Goal: Task Accomplishment & Management: Manage account settings

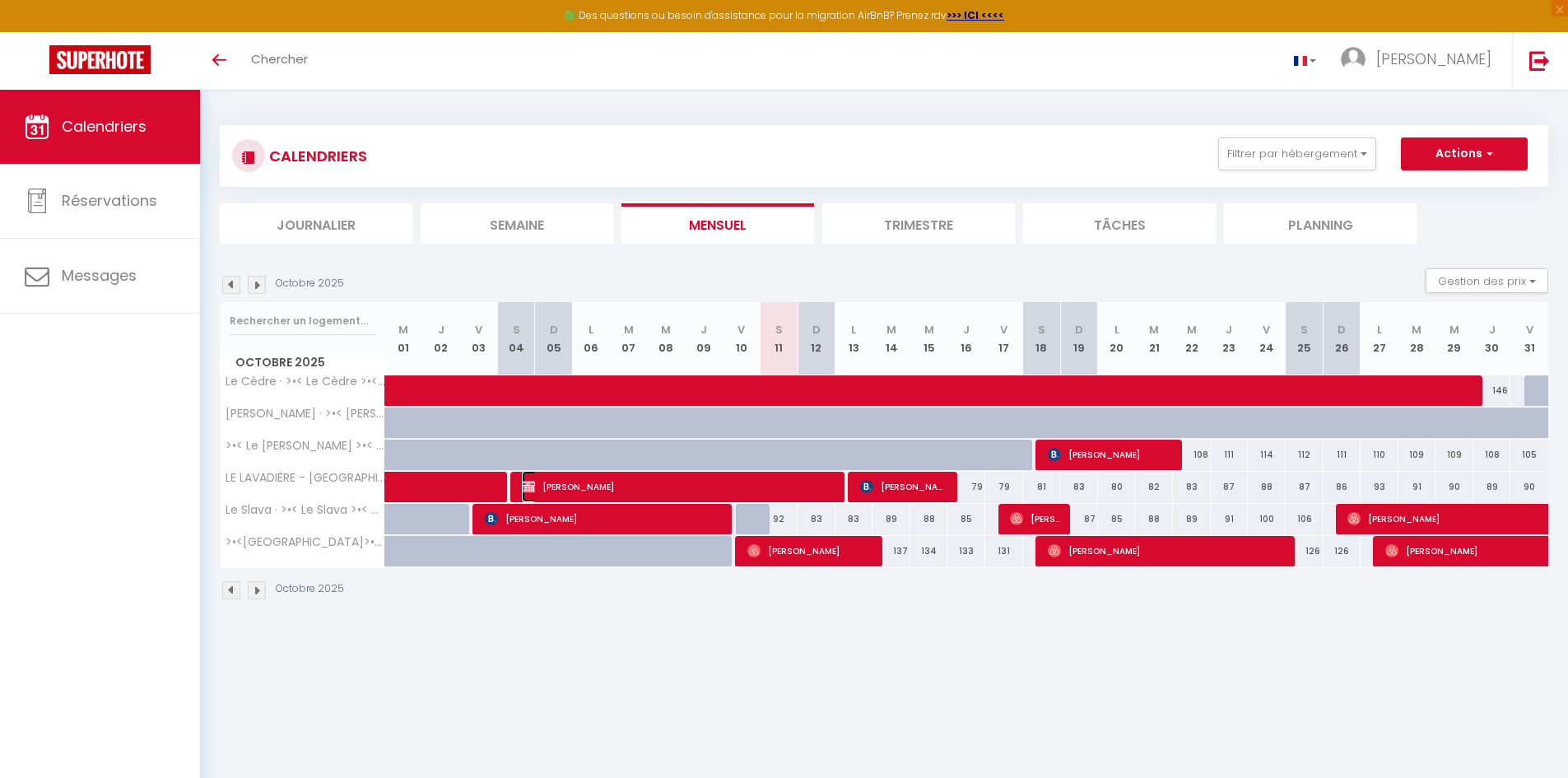
click at [830, 489] on span "[PERSON_NAME]" at bounding box center [680, 487] width 315 height 32
select select "OK"
select select "1"
select select "0"
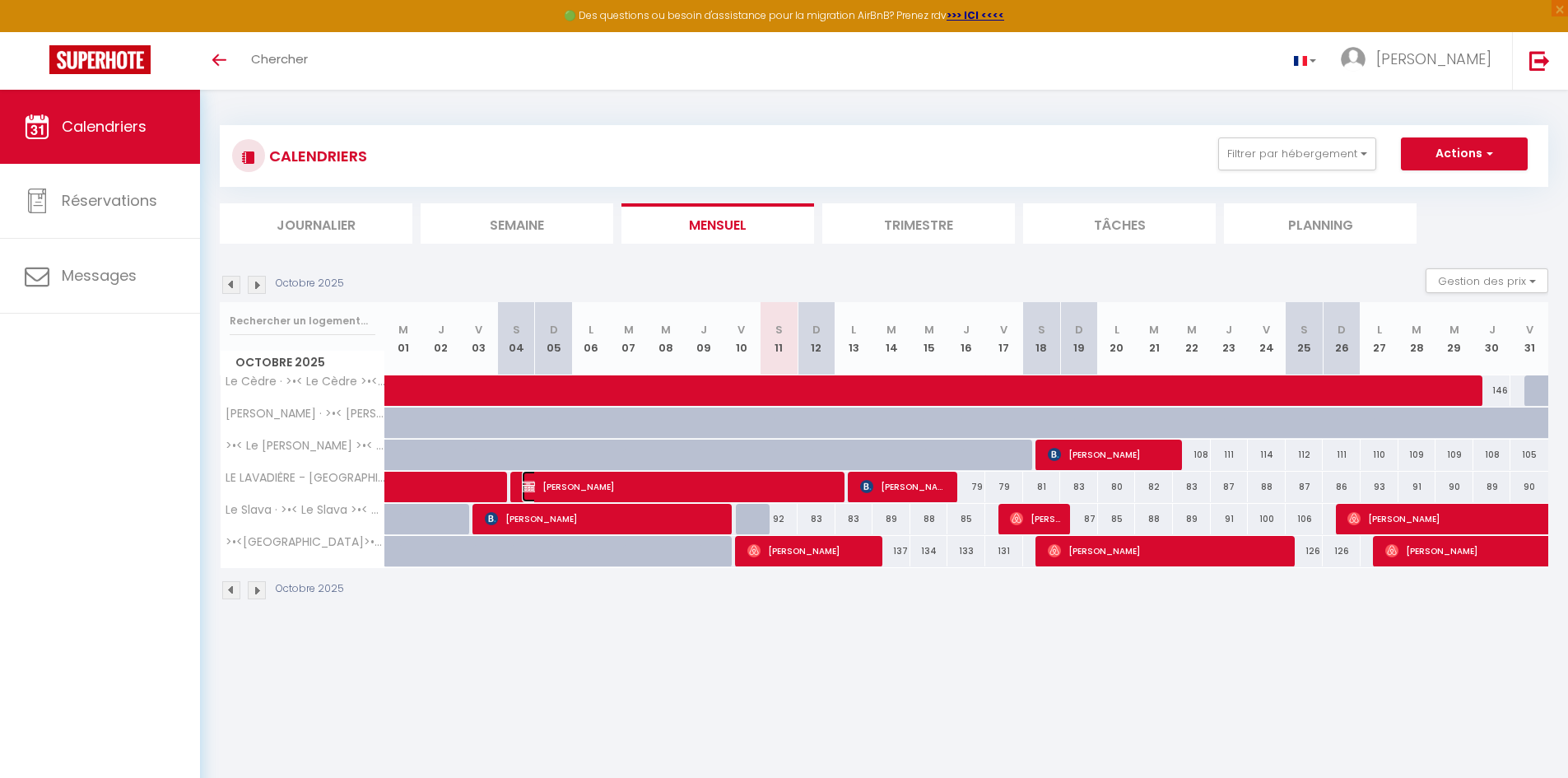
select select "1"
select select
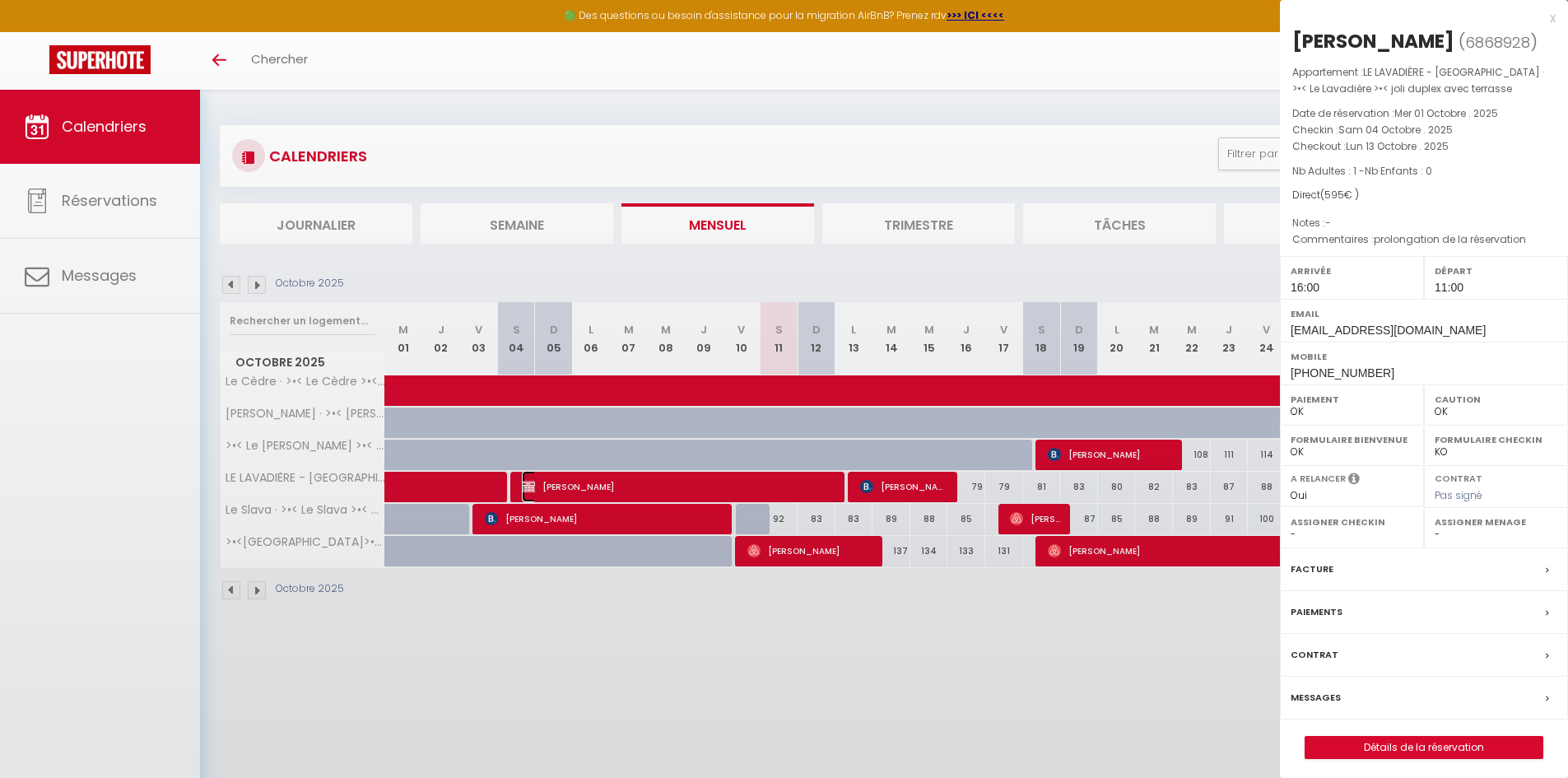
select select "45363"
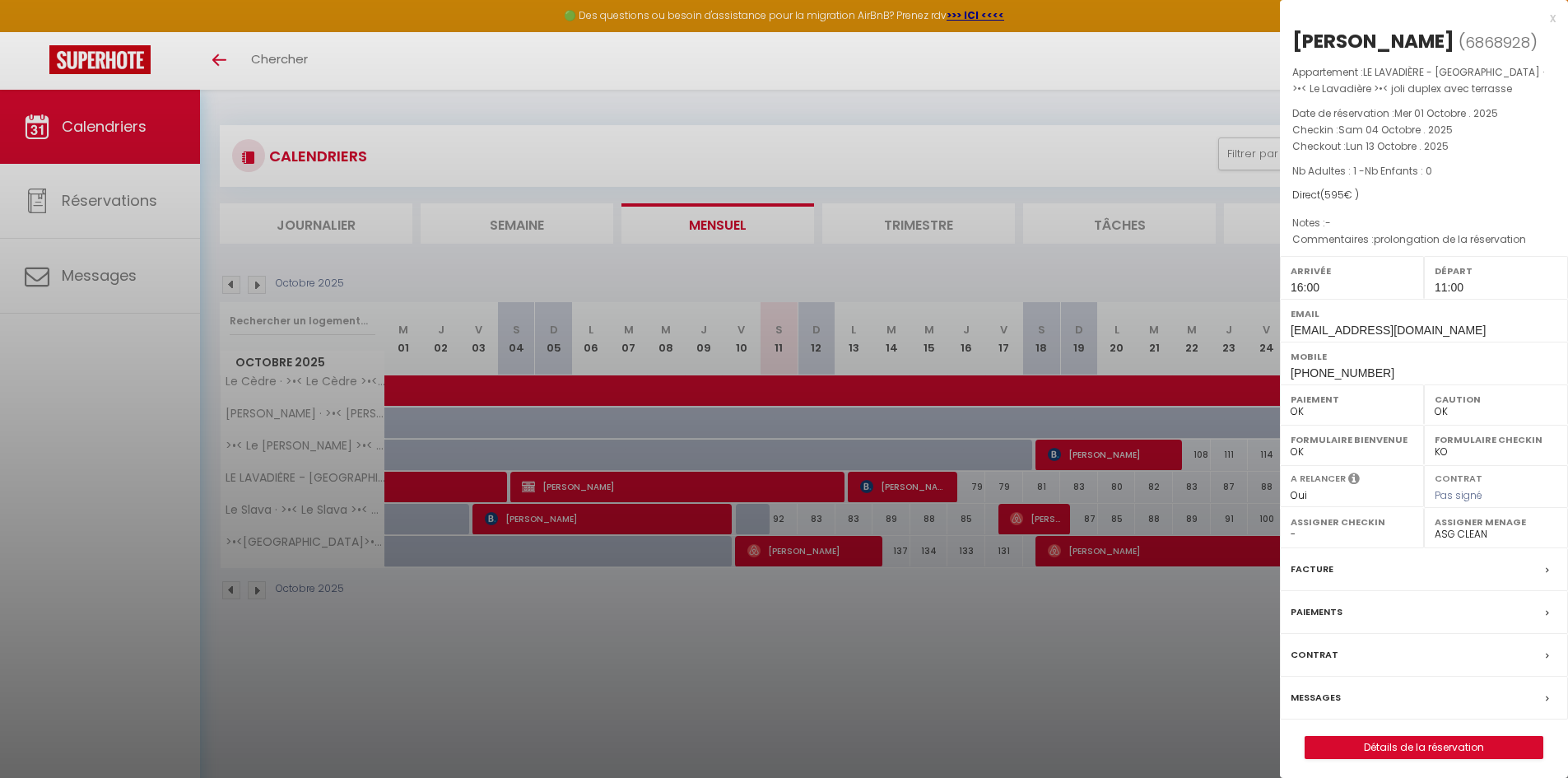
click at [809, 551] on div at bounding box center [784, 389] width 1568 height 778
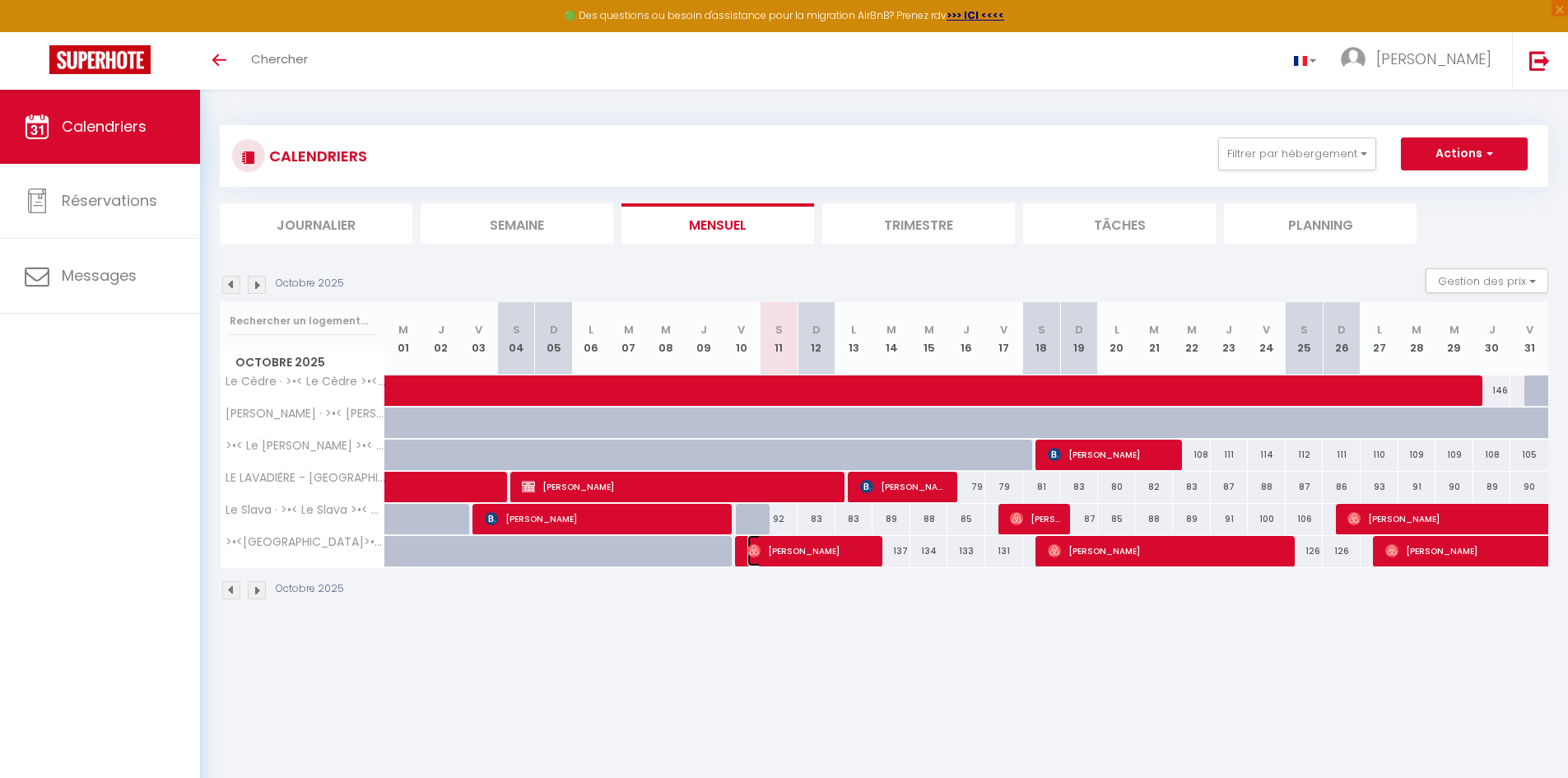
click at [809, 551] on span "[PERSON_NAME]" at bounding box center [811, 551] width 126 height 32
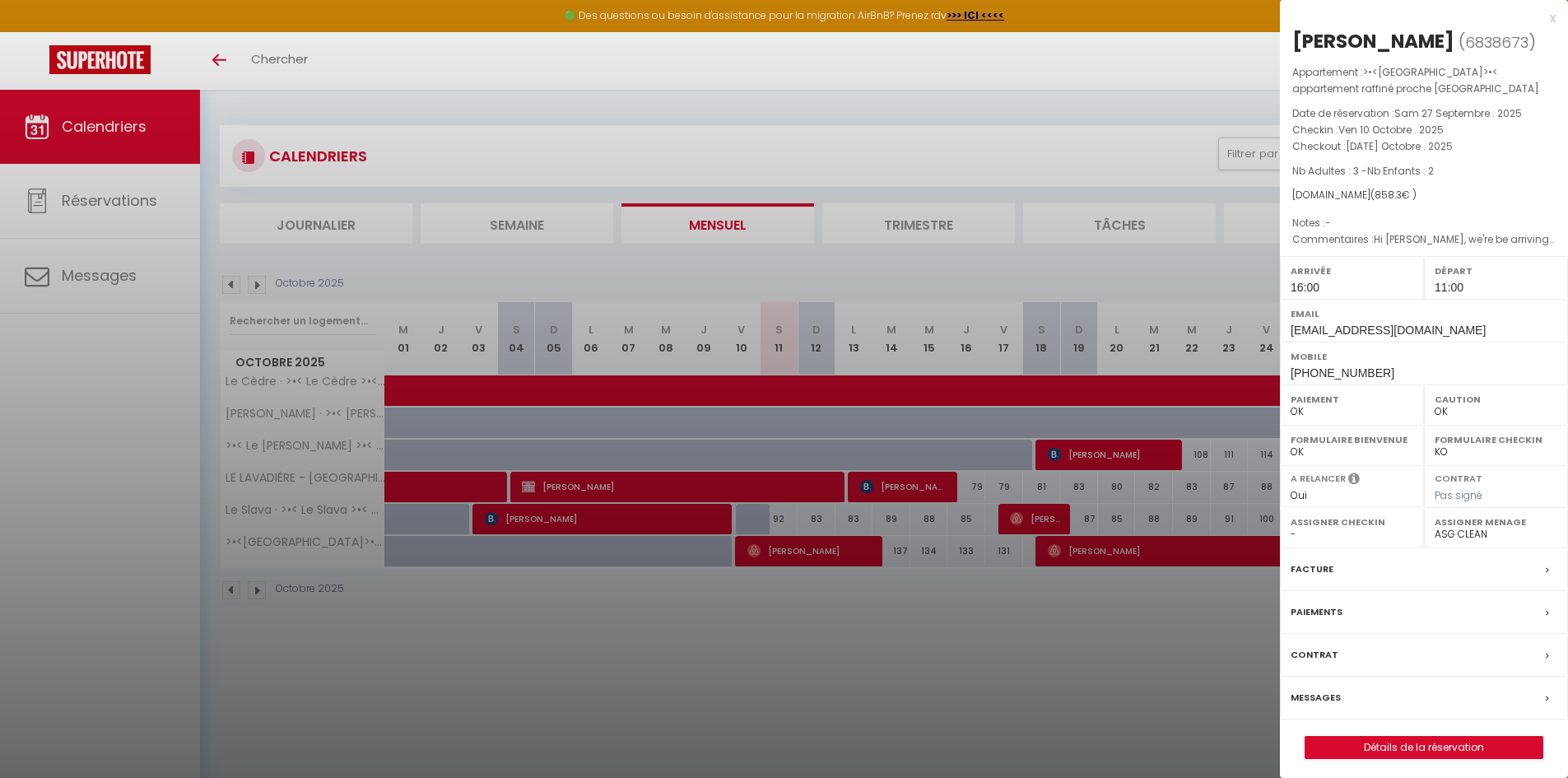
click at [893, 489] on div at bounding box center [784, 389] width 1568 height 778
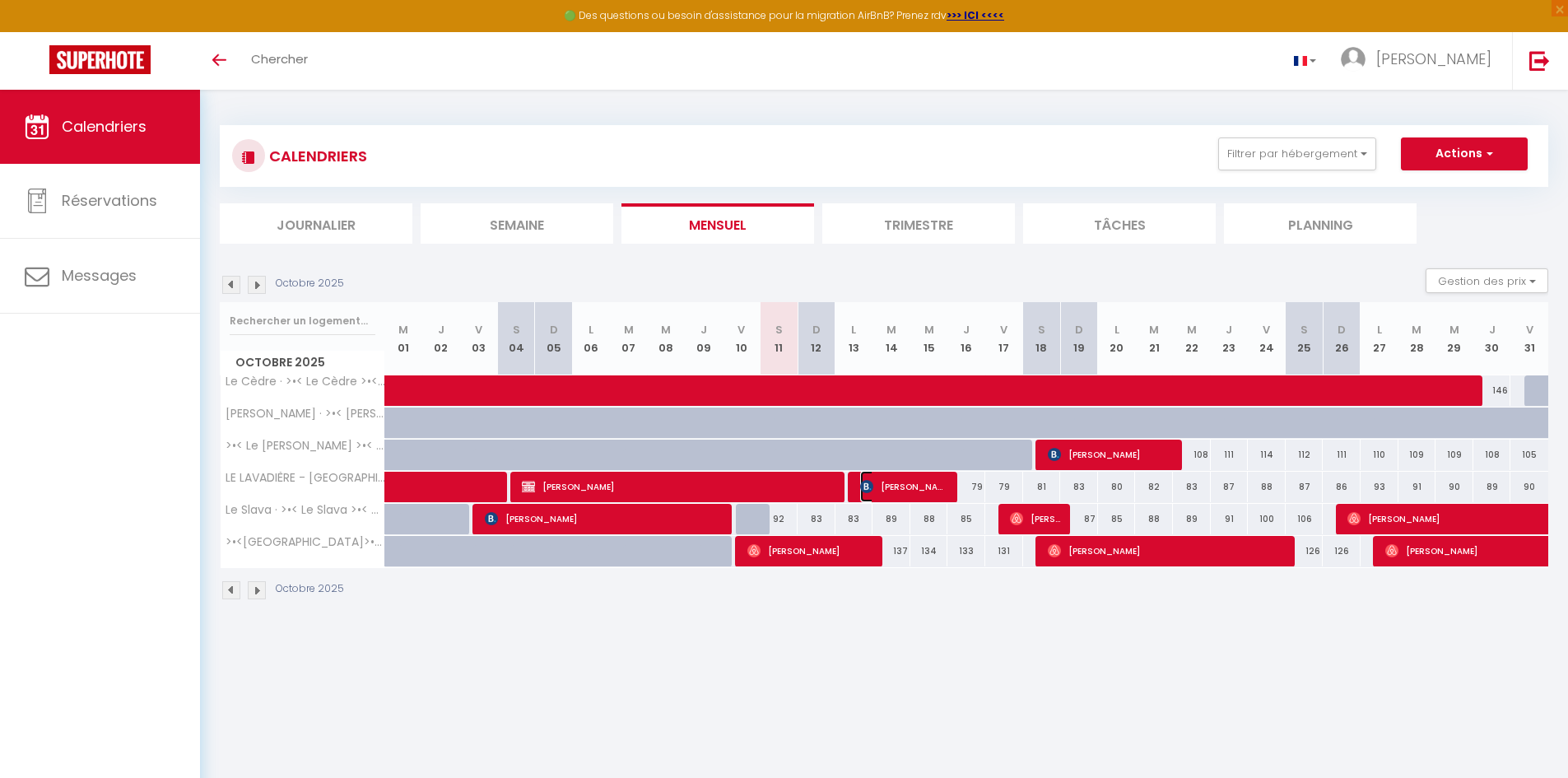
click at [893, 489] on span "[PERSON_NAME]" at bounding box center [905, 487] width 88 height 32
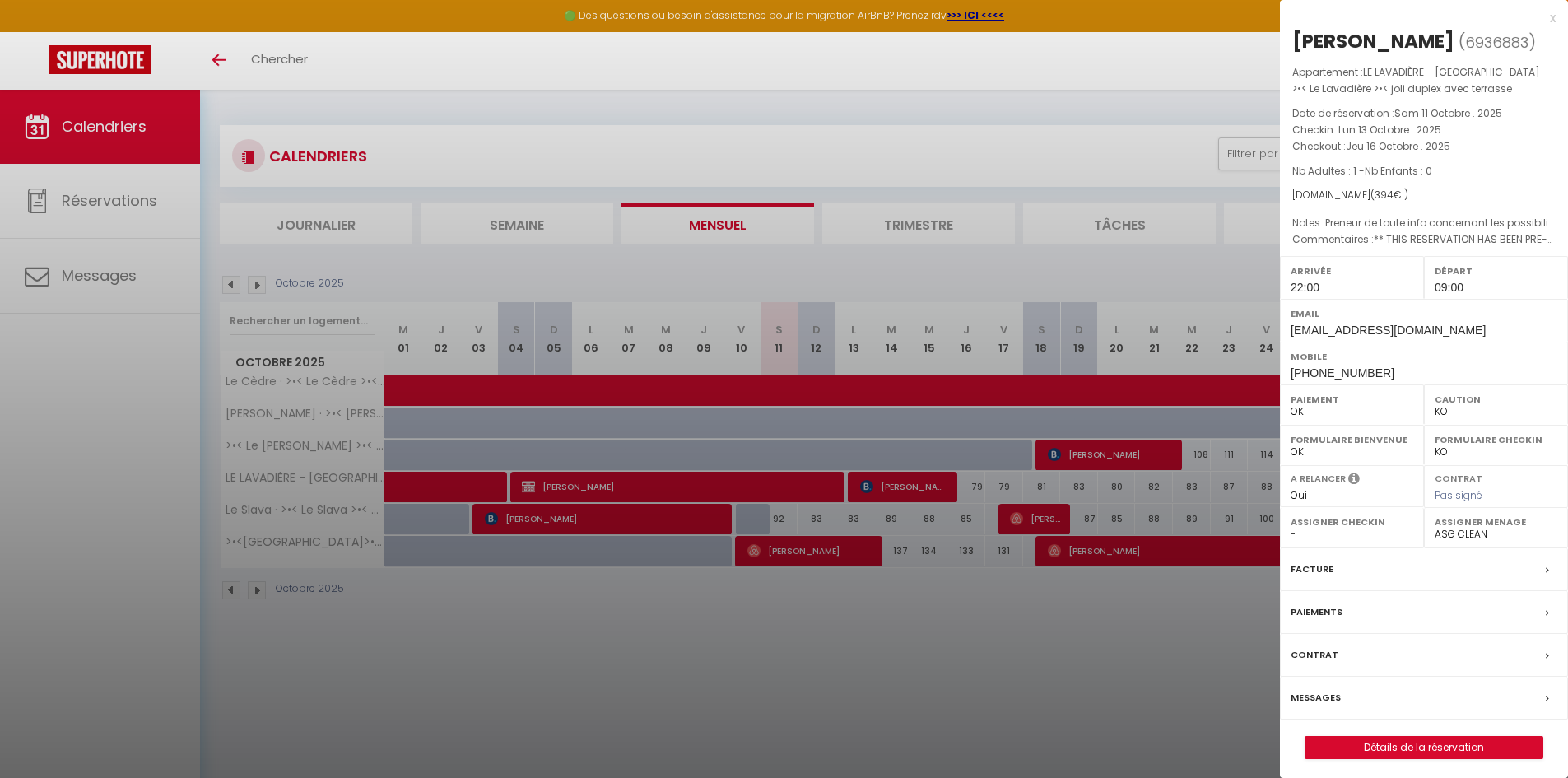
click at [1044, 527] on div at bounding box center [784, 389] width 1568 height 778
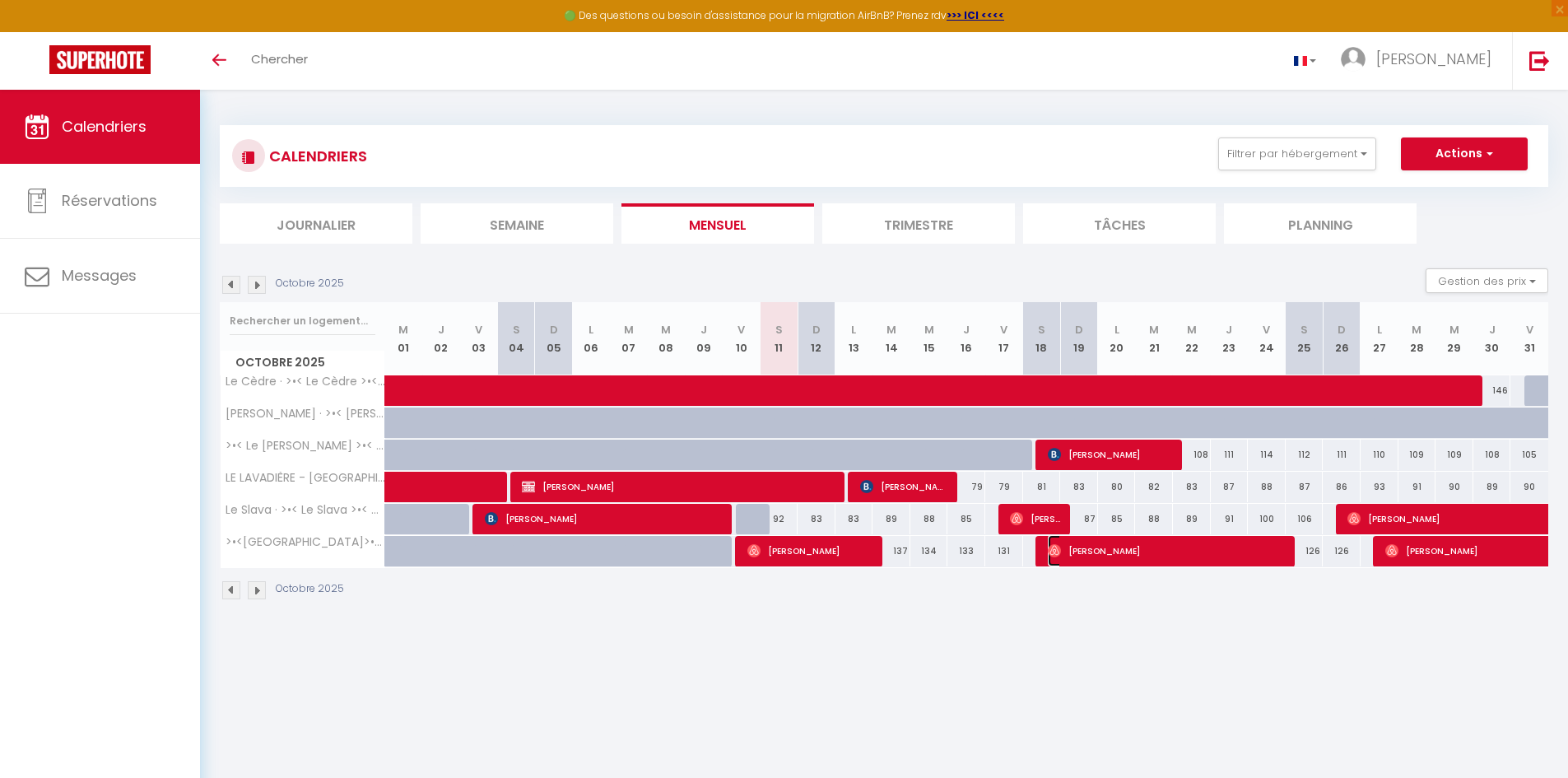
click at [1085, 558] on span "[PERSON_NAME]" at bounding box center [1168, 551] width 240 height 32
select select "OK"
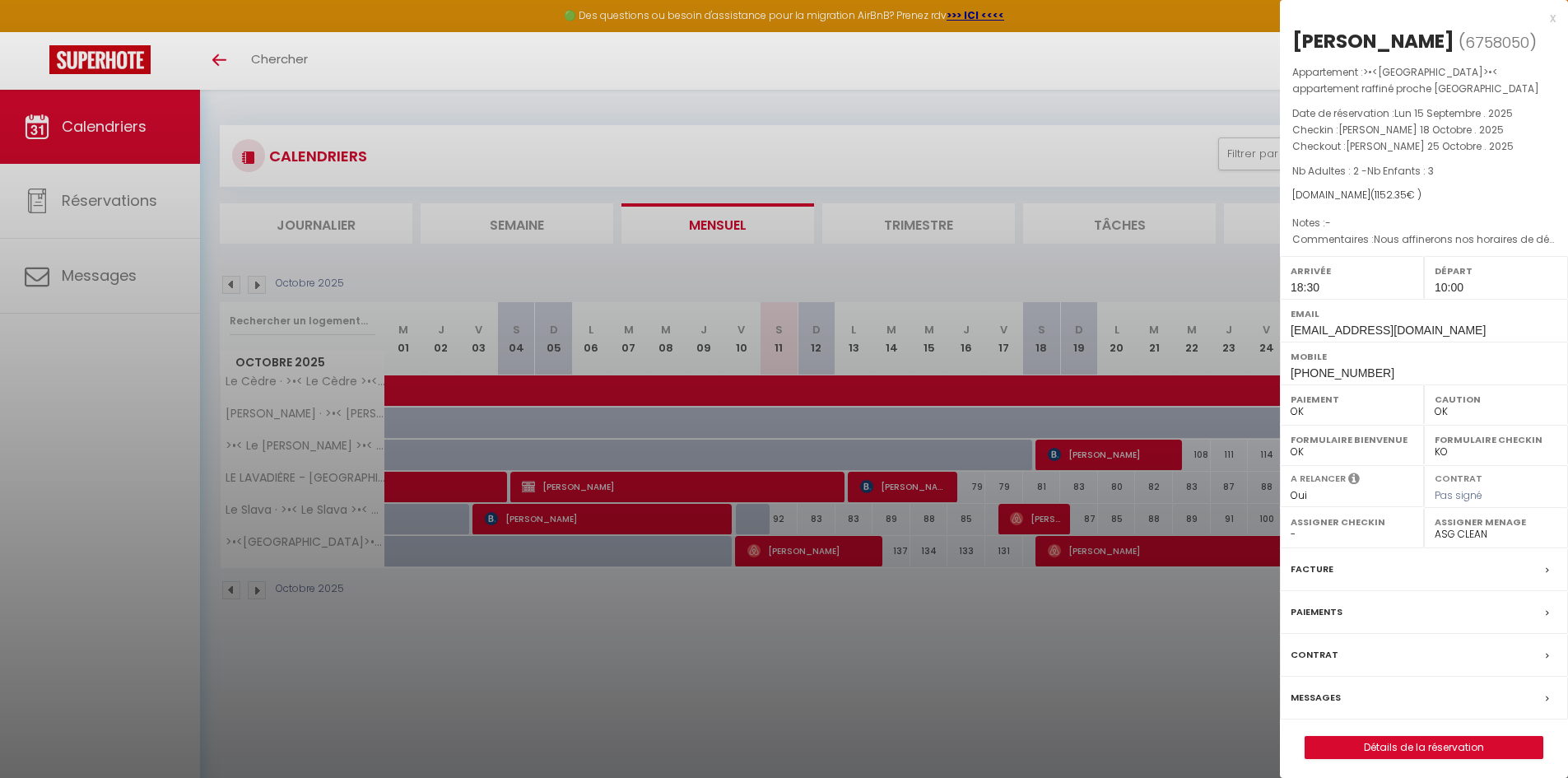
click at [1086, 577] on div at bounding box center [784, 389] width 1568 height 778
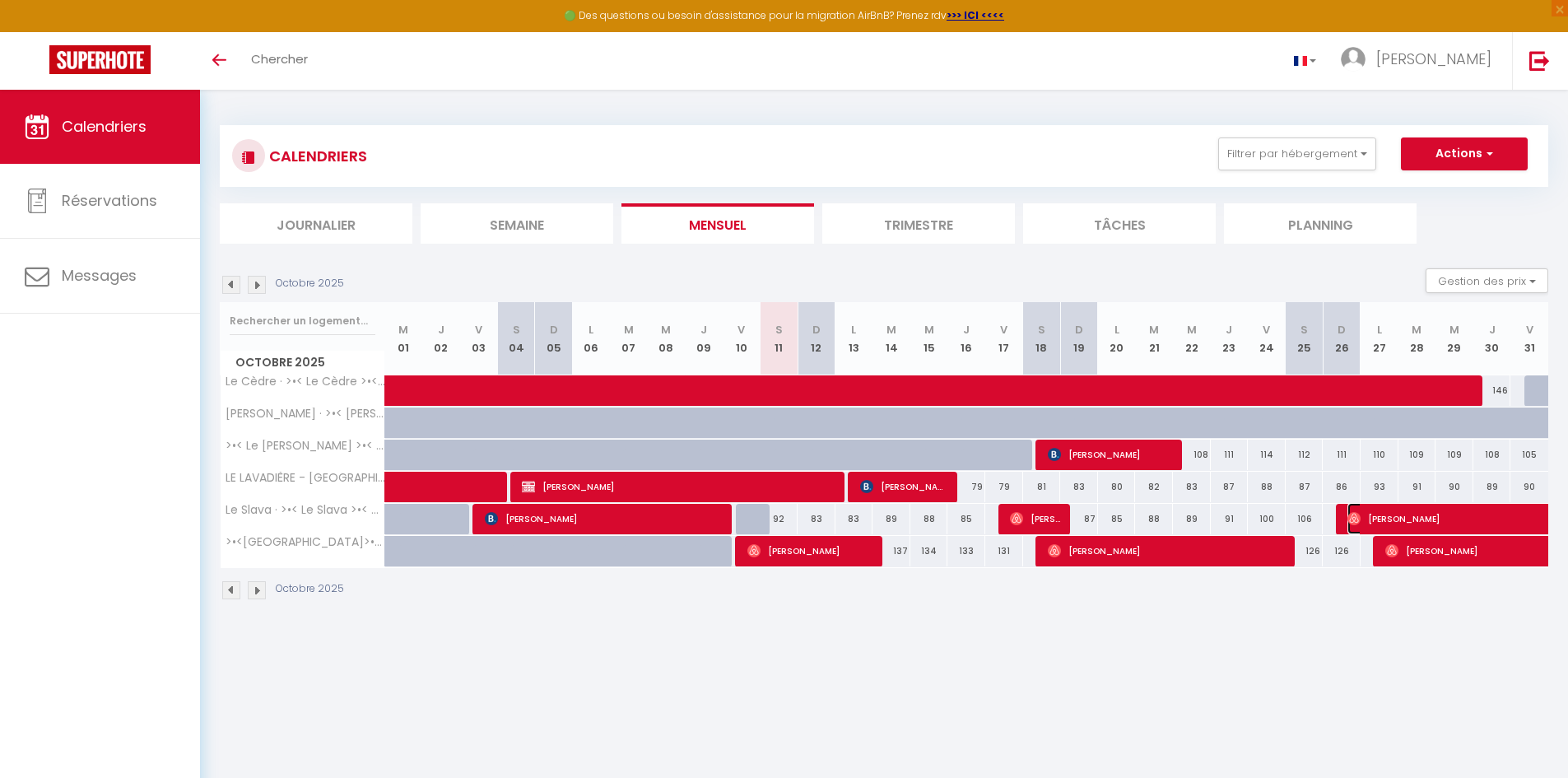
click at [1366, 513] on span "[PERSON_NAME]" at bounding box center [1480, 519] width 265 height 32
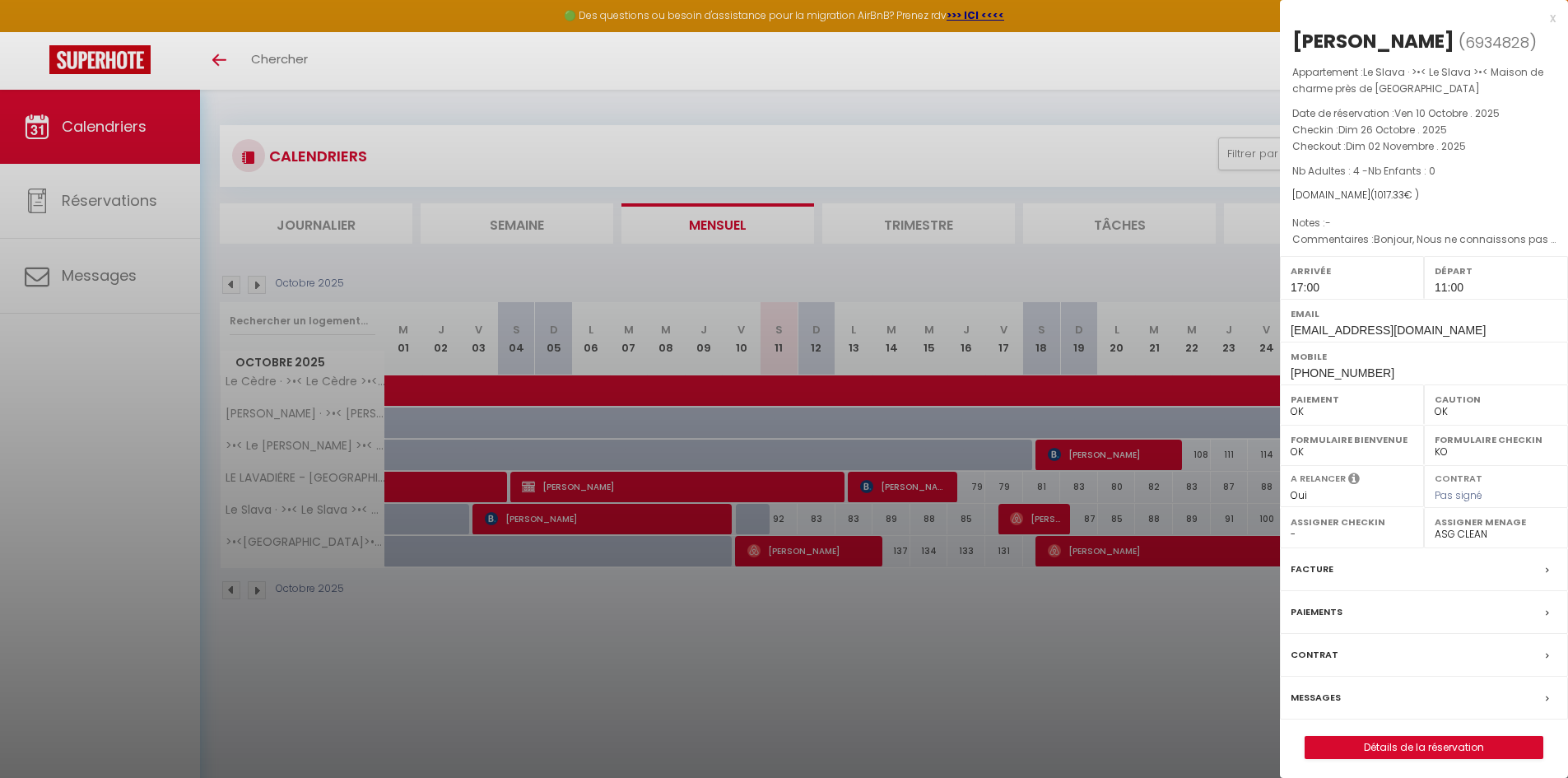
click at [1052, 754] on div at bounding box center [784, 389] width 1568 height 778
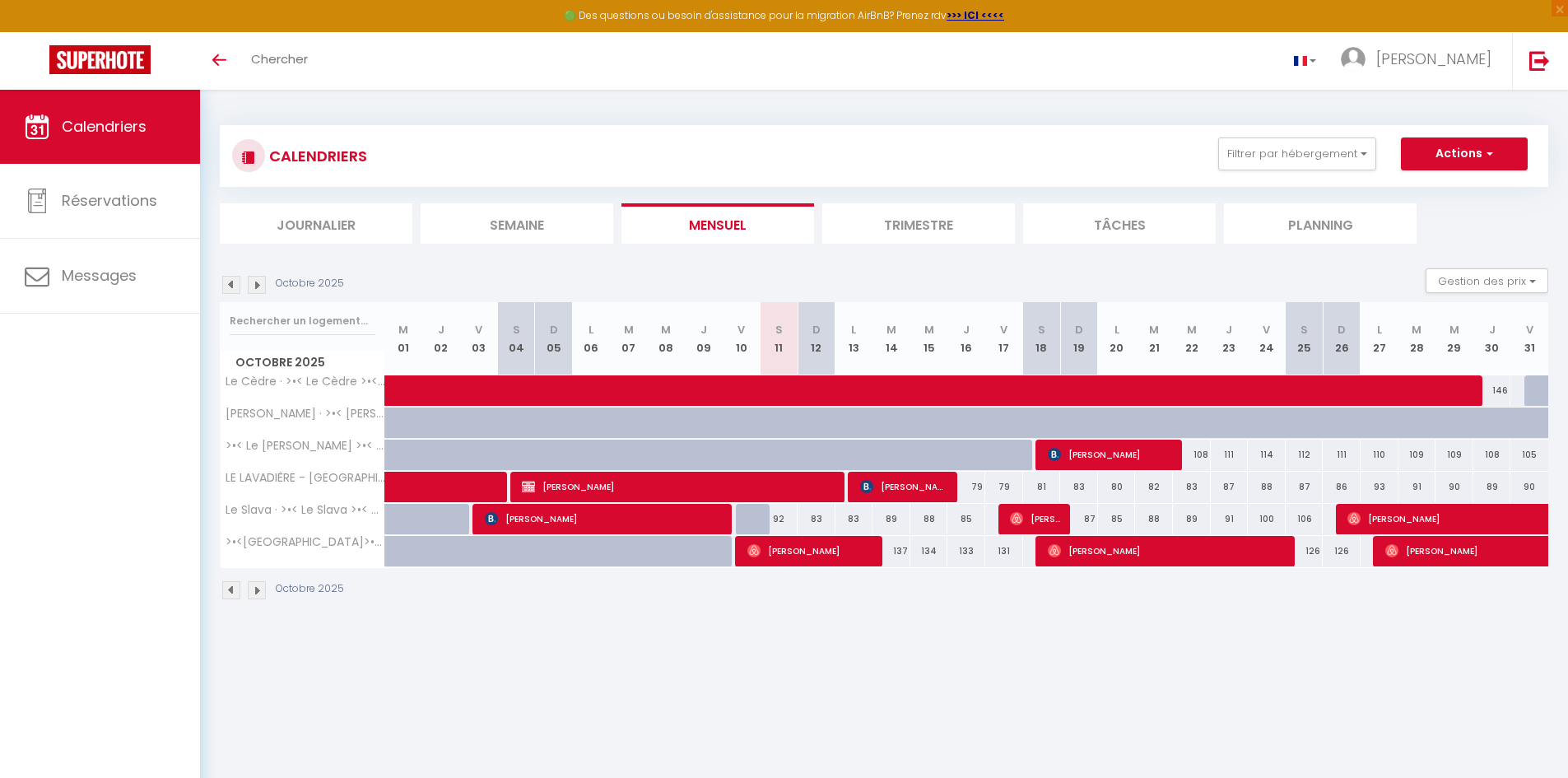
click at [1098, 693] on body "🟢 Des questions ou besoin d'assistance pour la migration AirBnB? Prenez rdv >>>…" at bounding box center [784, 479] width 1568 height 778
click at [1528, 59] on link at bounding box center [1540, 61] width 55 height 58
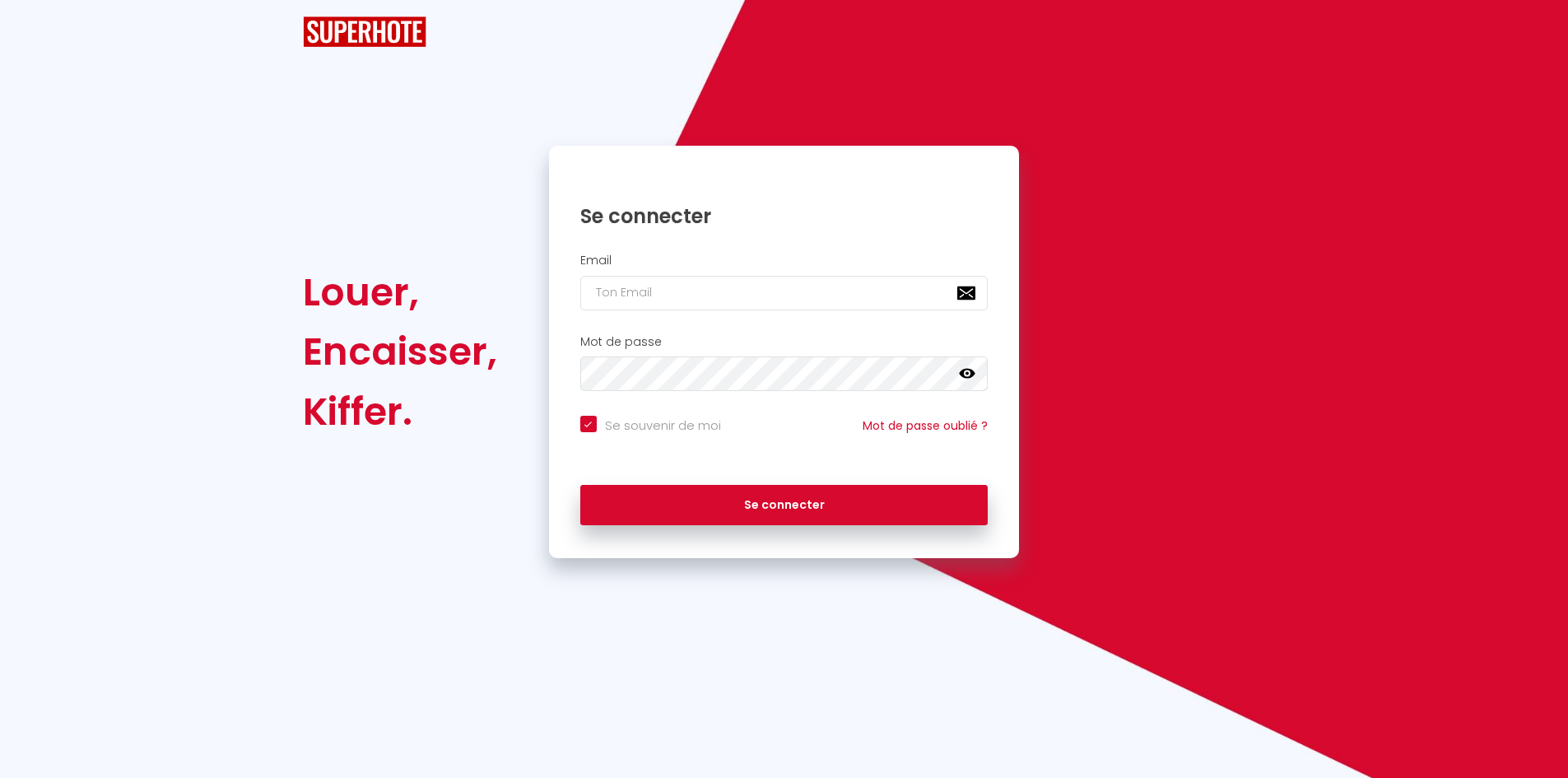
checkbox input "true"
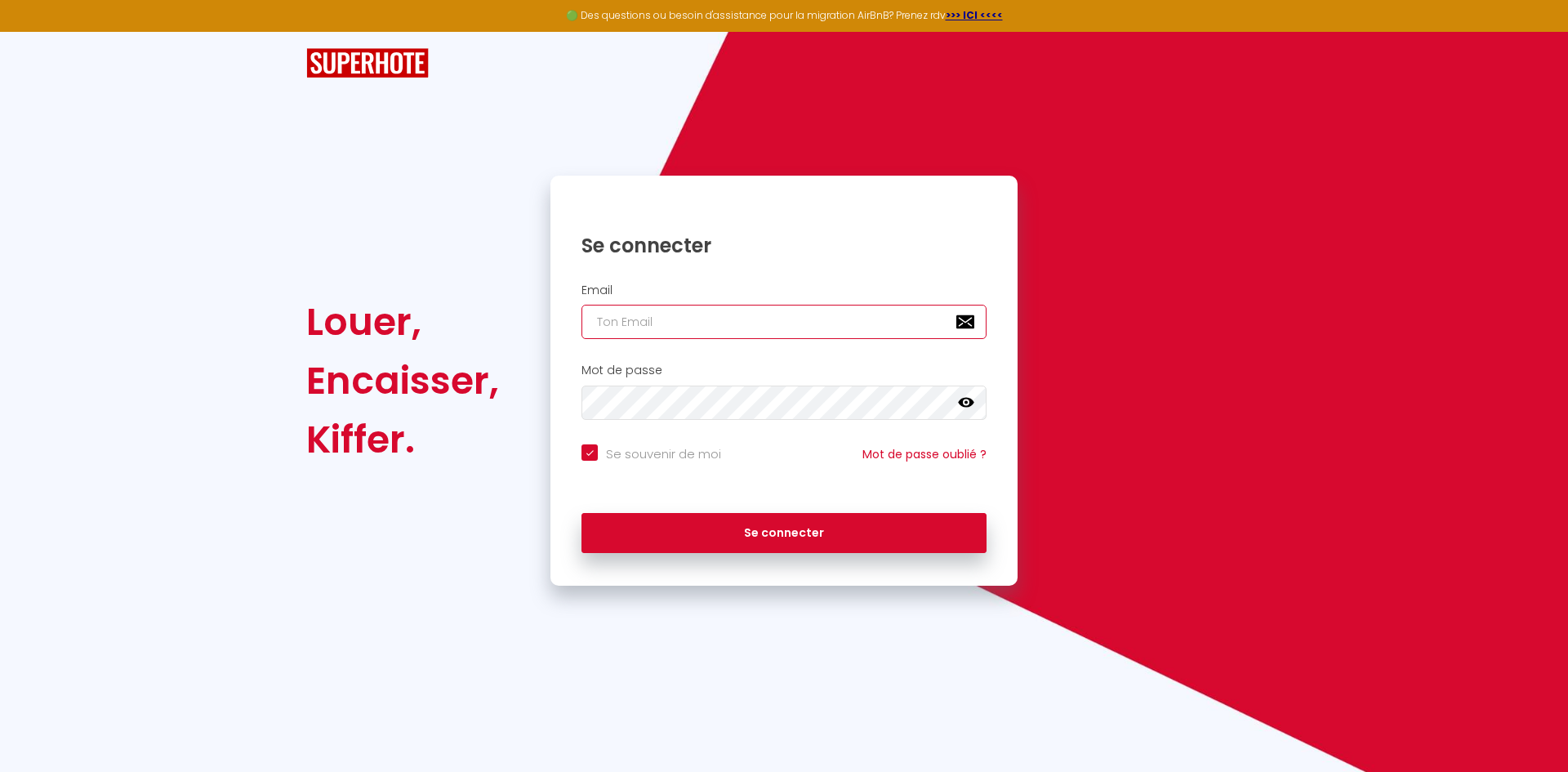
type input "[EMAIL_ADDRESS][DOMAIN_NAME]"
checkbox input "true"
click at [823, 313] on input "[EMAIL_ADDRESS][DOMAIN_NAME]" at bounding box center [784, 322] width 405 height 35
type input "[PERSON_NAME][EMAIL_ADDRESS][DOMAIN_NAME]"
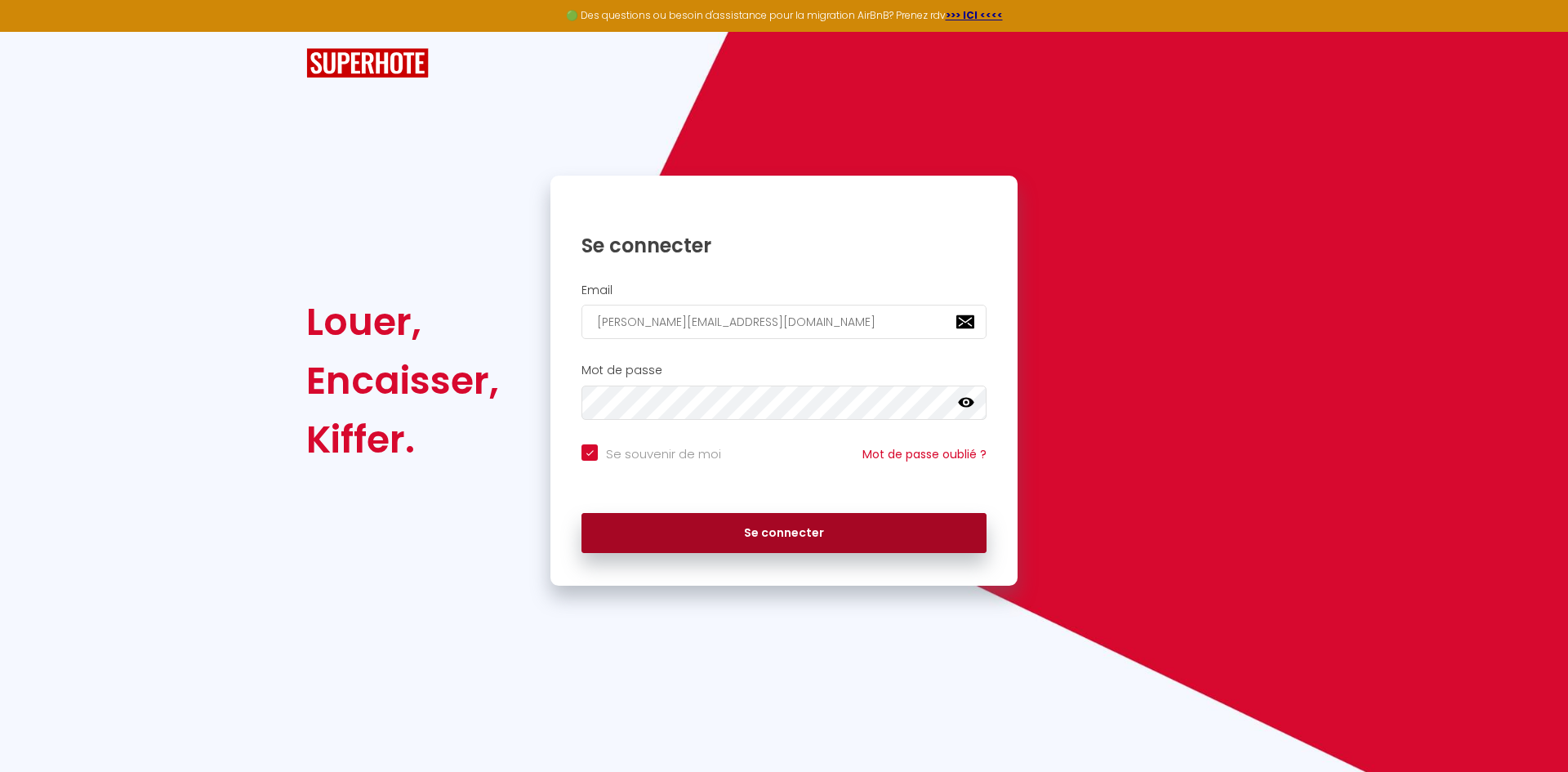
click at [828, 533] on button "Se connecter" at bounding box center [784, 534] width 405 height 41
checkbox input "true"
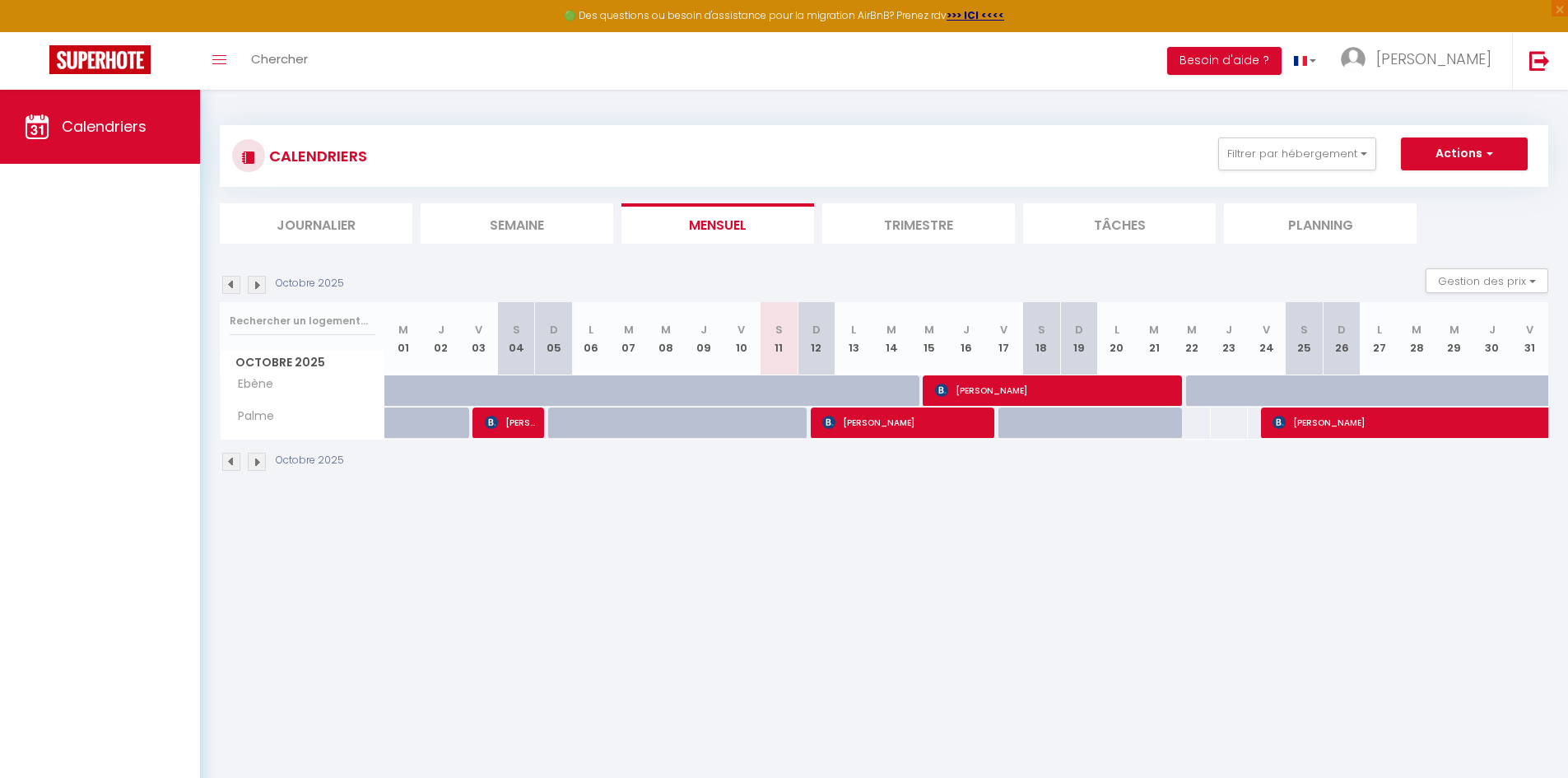
click at [823, 353] on th "D 12" at bounding box center [817, 338] width 38 height 73
click at [866, 424] on span "[PERSON_NAME]" at bounding box center [905, 422] width 164 height 32
select select "OK"
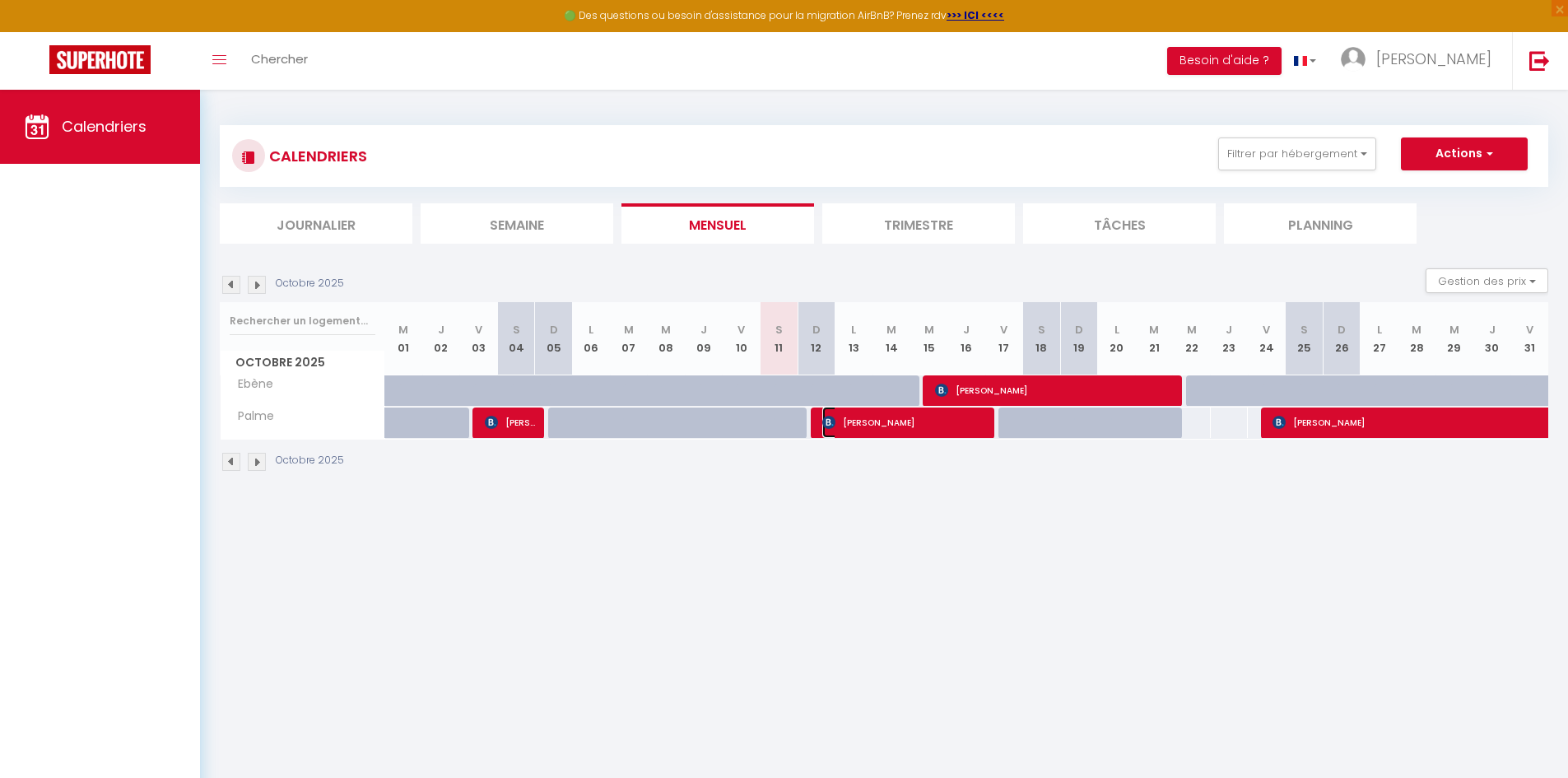
select select "KO"
select select "1"
select select
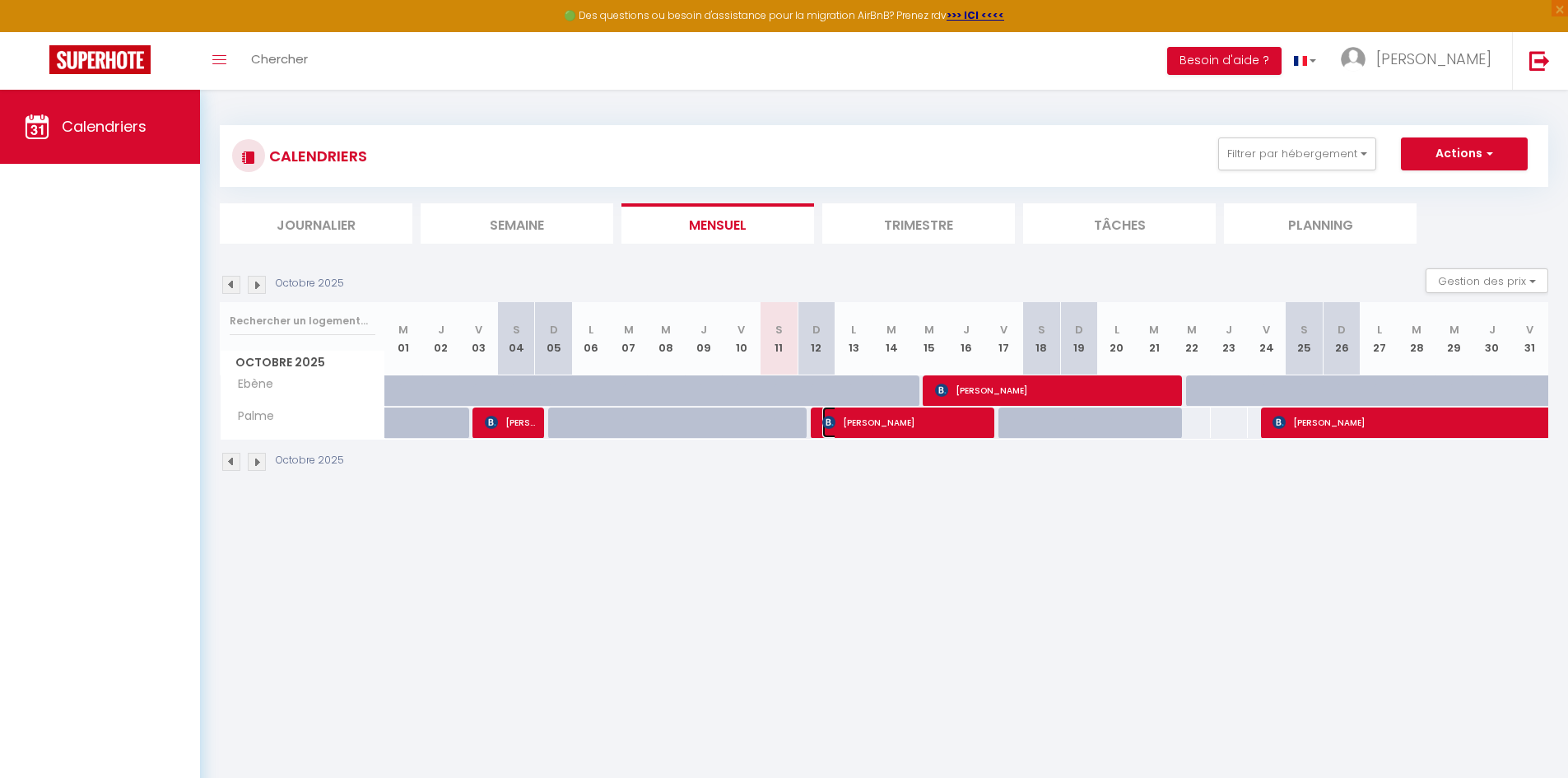
select select "36397"
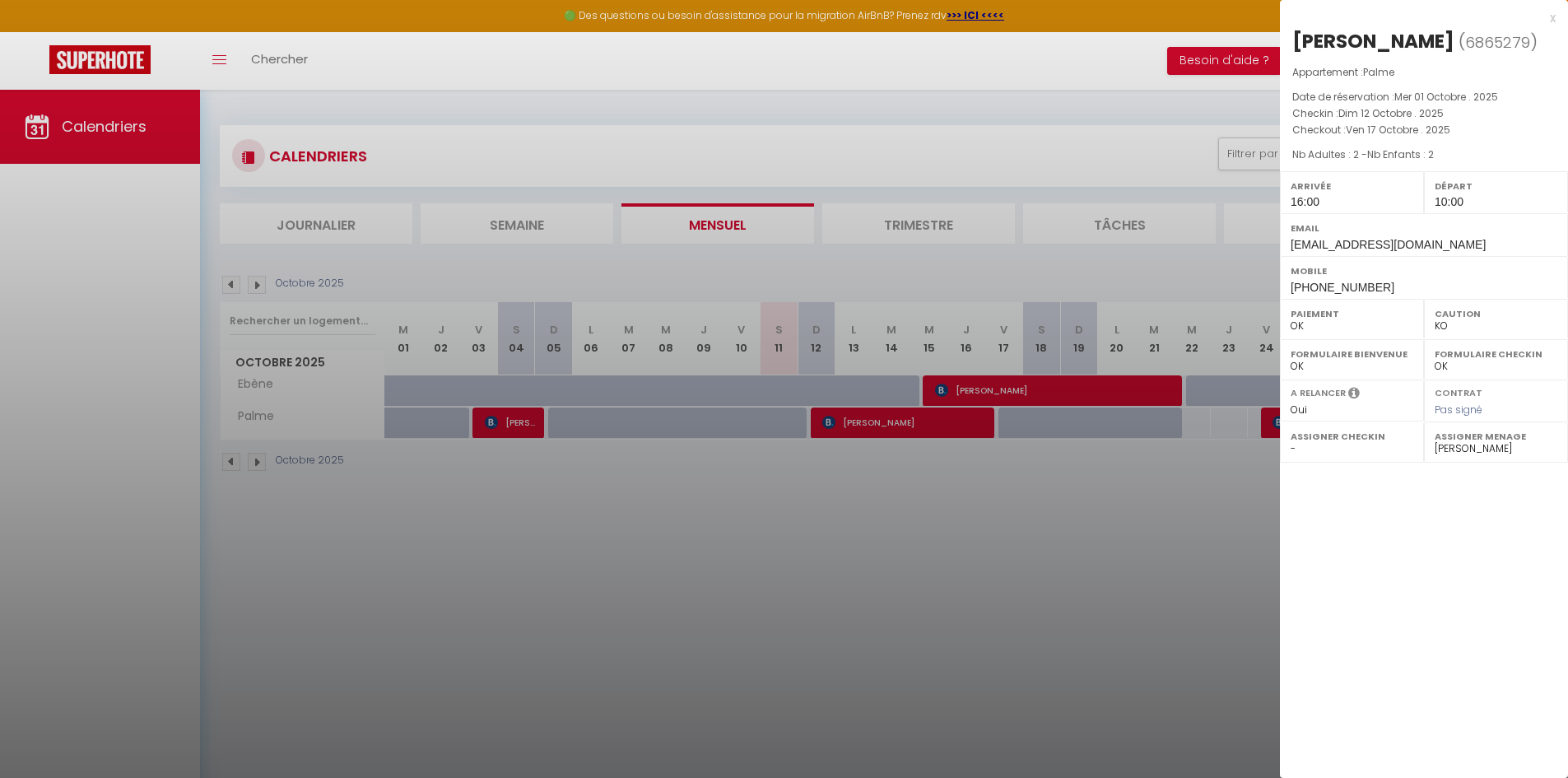
click at [936, 505] on div at bounding box center [784, 389] width 1568 height 778
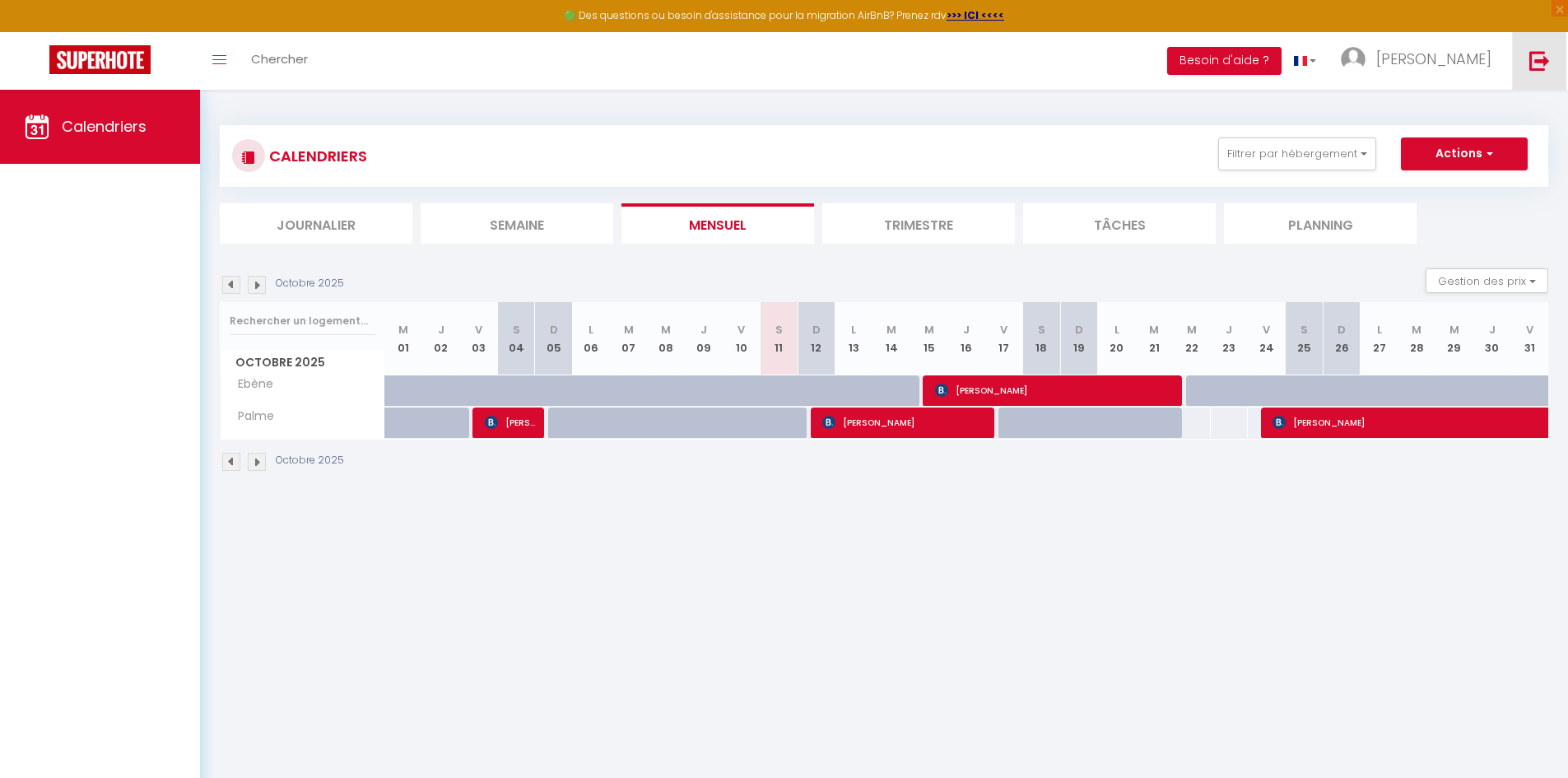
click at [1524, 63] on link at bounding box center [1540, 61] width 55 height 58
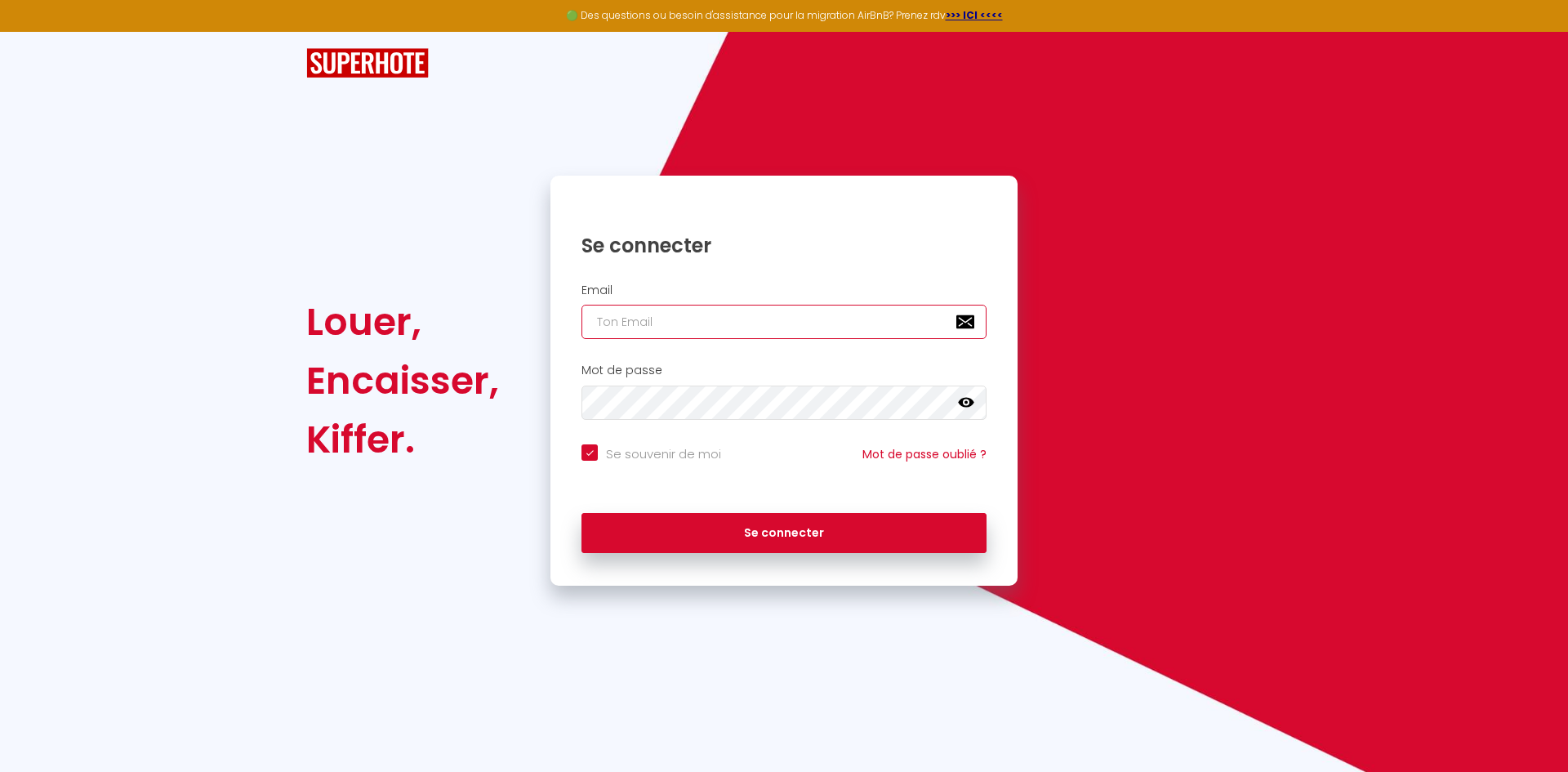
type input "[PERSON_NAME][EMAIL_ADDRESS][DOMAIN_NAME]"
checkbox input "true"
click at [866, 315] on input "[PERSON_NAME][EMAIL_ADDRESS][DOMAIN_NAME]" at bounding box center [784, 322] width 405 height 35
type input "[EMAIL_ADDRESS][DOMAIN_NAME]"
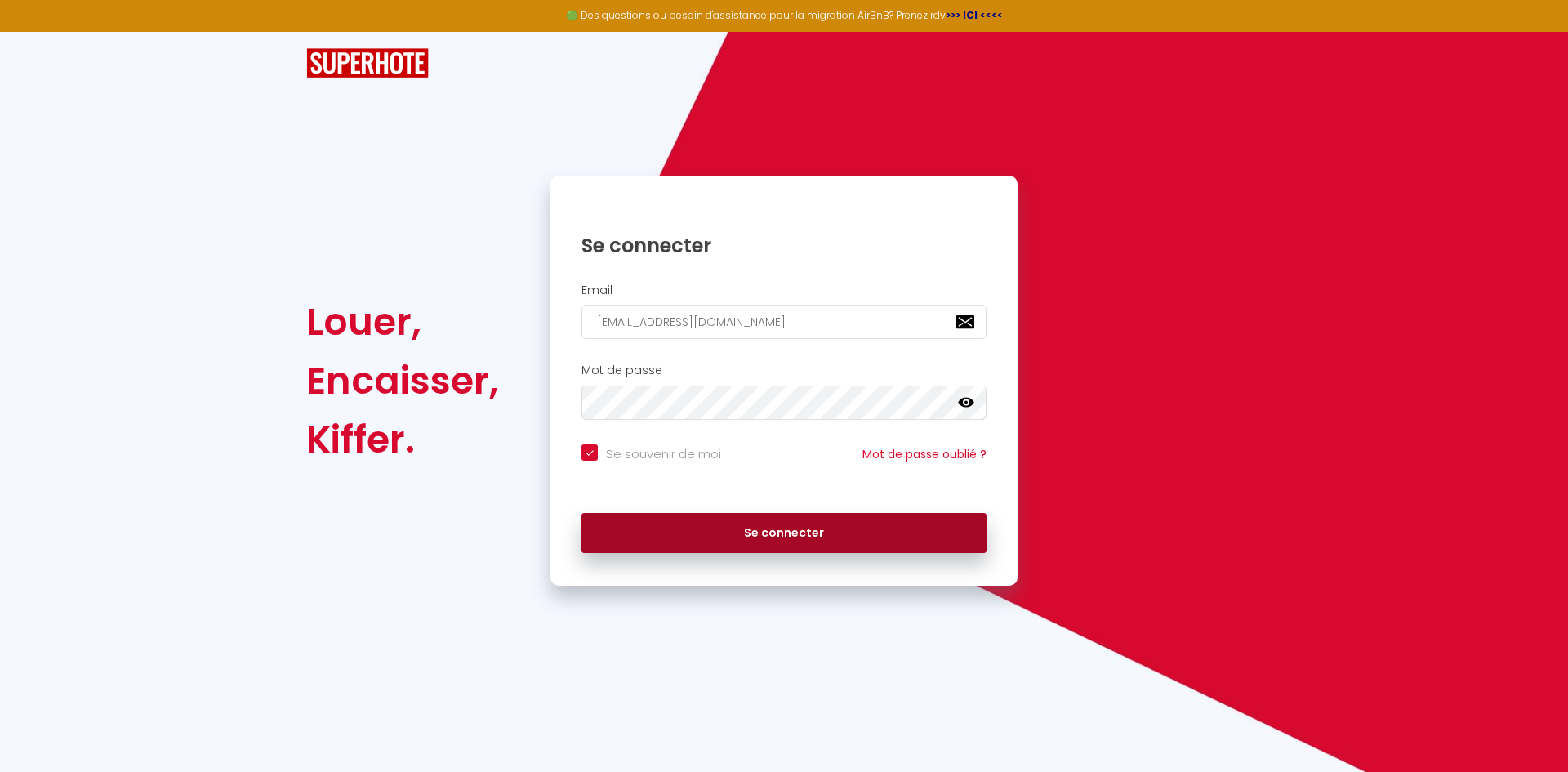
click at [823, 532] on button "Se connecter" at bounding box center [784, 534] width 405 height 41
checkbox input "true"
